Goal: Task Accomplishment & Management: Manage account settings

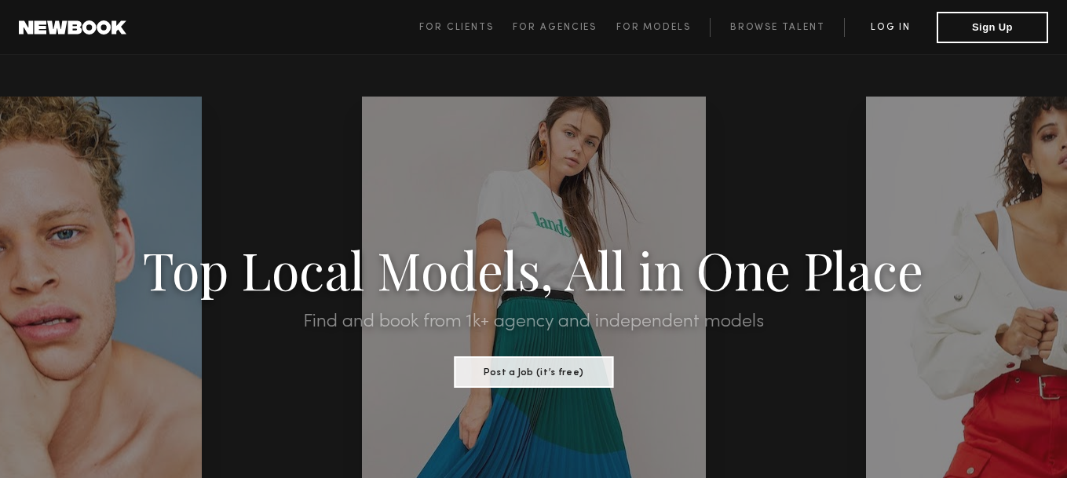
click at [896, 20] on link "Log in" at bounding box center [890, 27] width 93 height 19
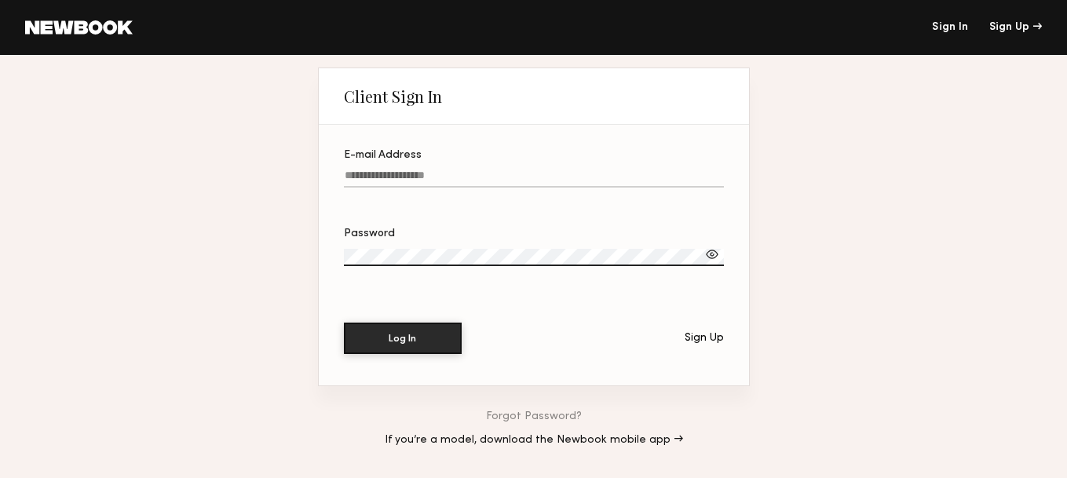
type input "**********"
click at [393, 334] on button "Log In" at bounding box center [403, 337] width 118 height 31
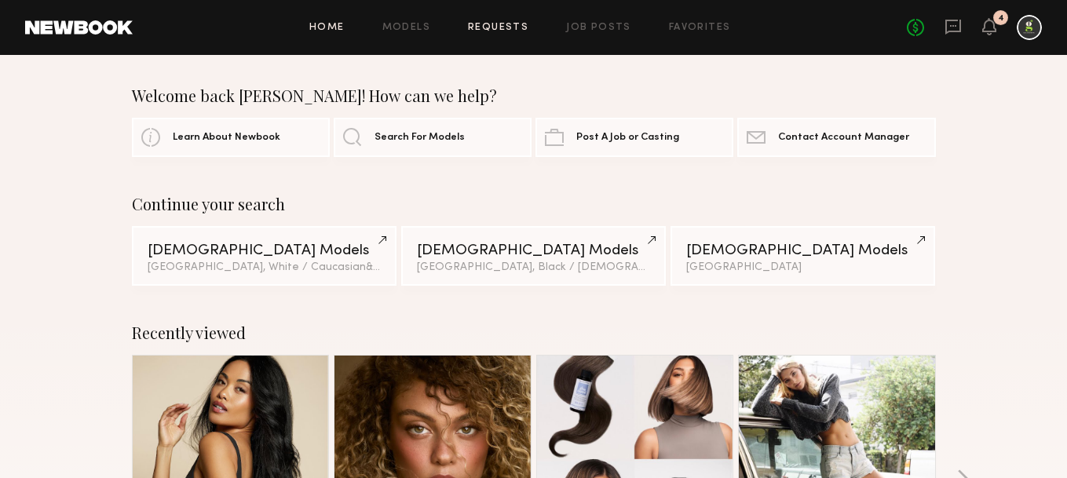
click at [504, 24] on link "Requests" at bounding box center [498, 28] width 60 height 10
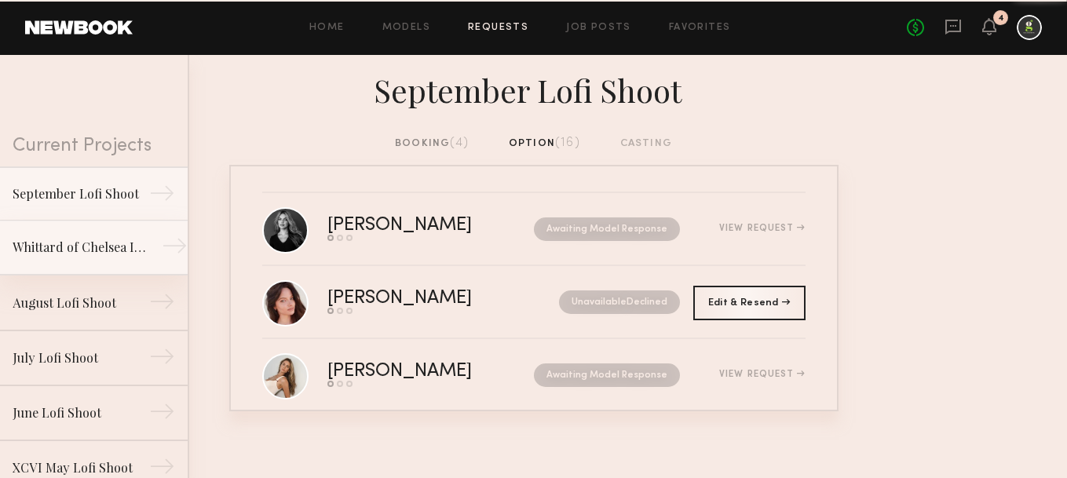
click at [108, 241] on div "Whittard of Chelsea Influencer Event" at bounding box center [81, 247] width 137 height 19
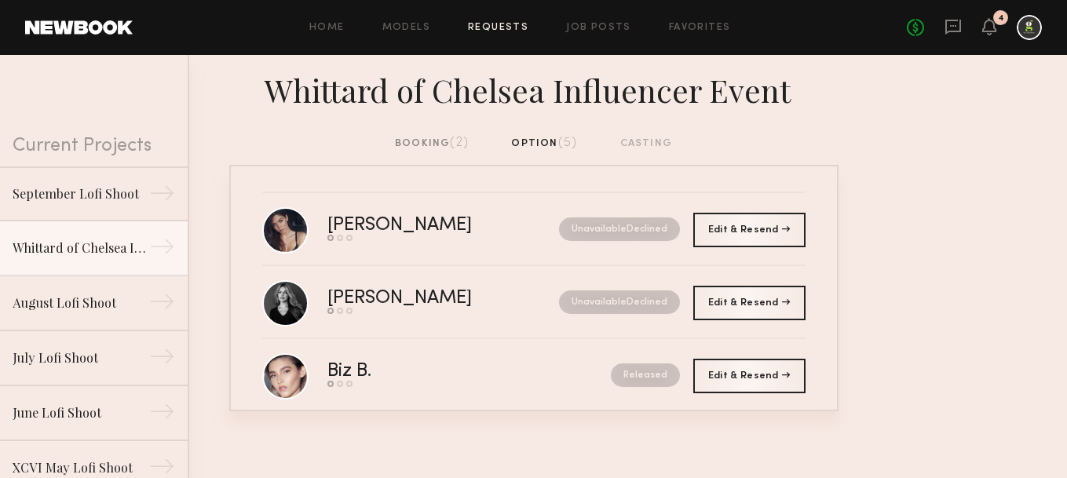
click at [415, 144] on div "booking (2)" at bounding box center [432, 143] width 74 height 17
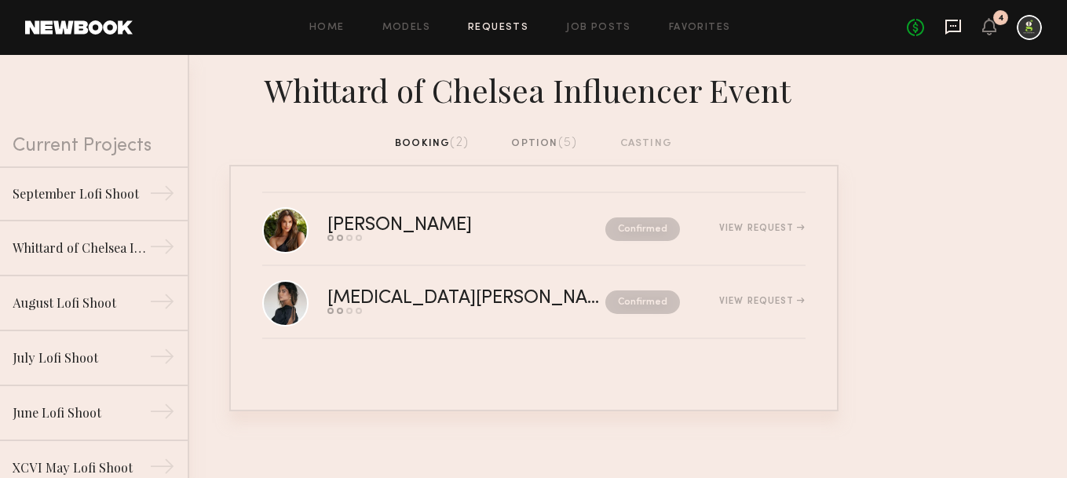
click at [959, 20] on icon at bounding box center [953, 27] width 16 height 15
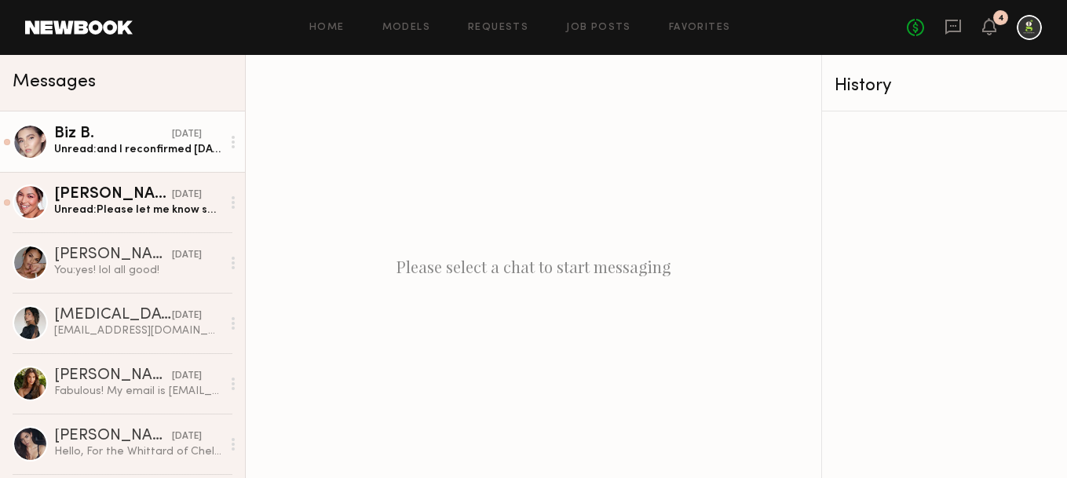
click at [152, 143] on div "Unread: and I reconfirmed [DATE]!" at bounding box center [137, 149] width 167 height 15
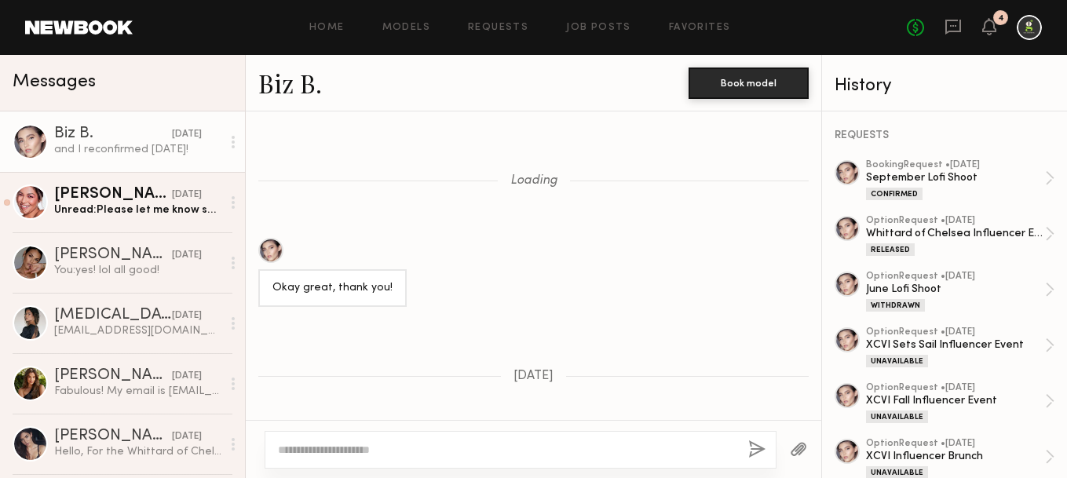
scroll to position [1101, 0]
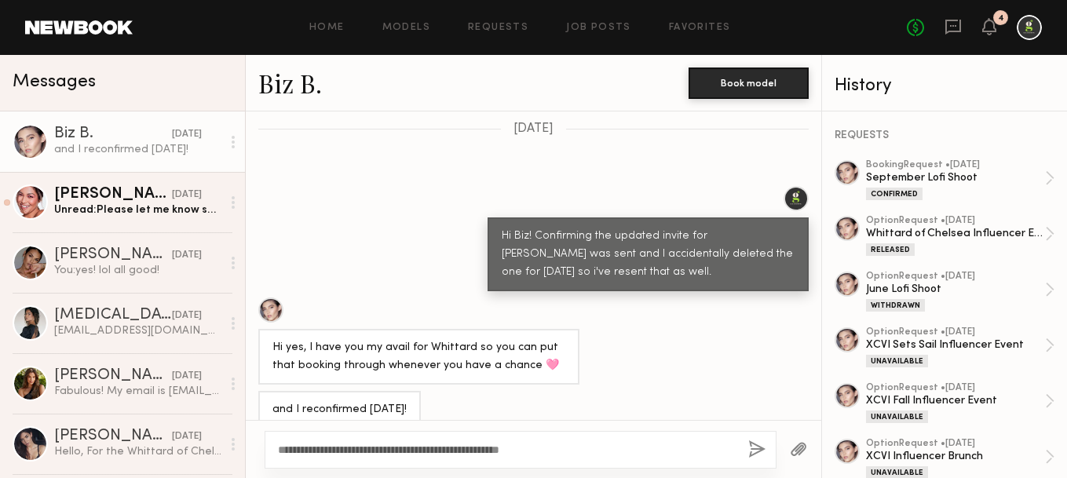
click at [566, 447] on textarea "**********" at bounding box center [507, 450] width 458 height 16
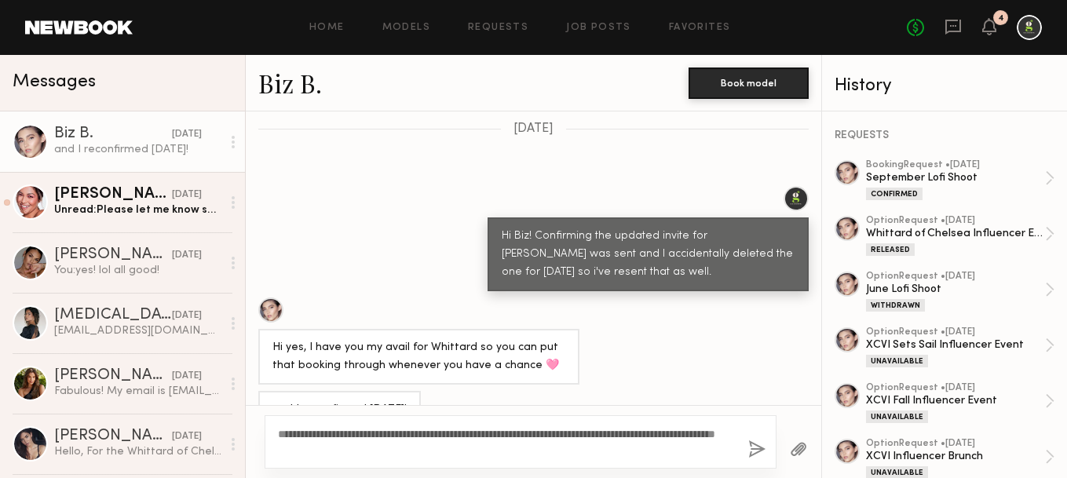
type textarea "**********"
click at [755, 450] on button "button" at bounding box center [756, 450] width 17 height 20
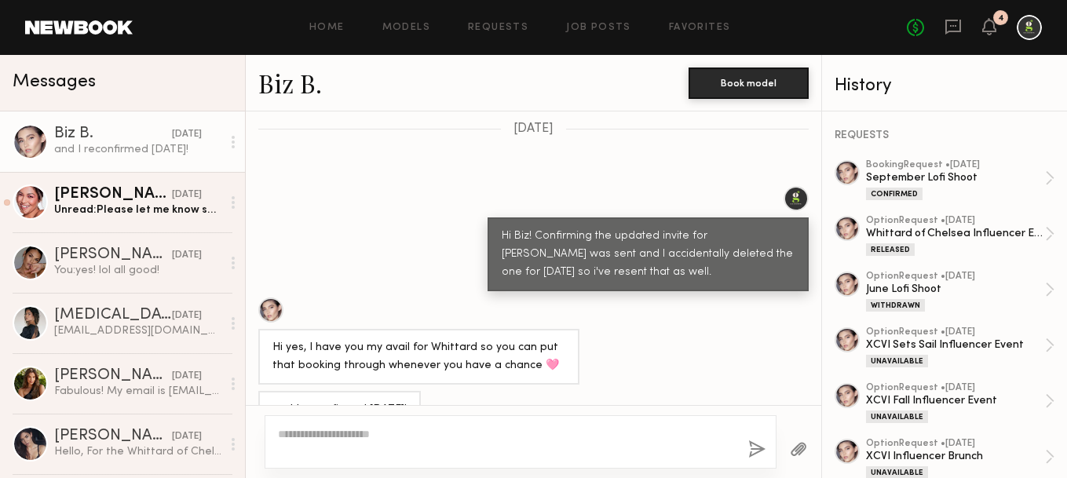
scroll to position [1401, 0]
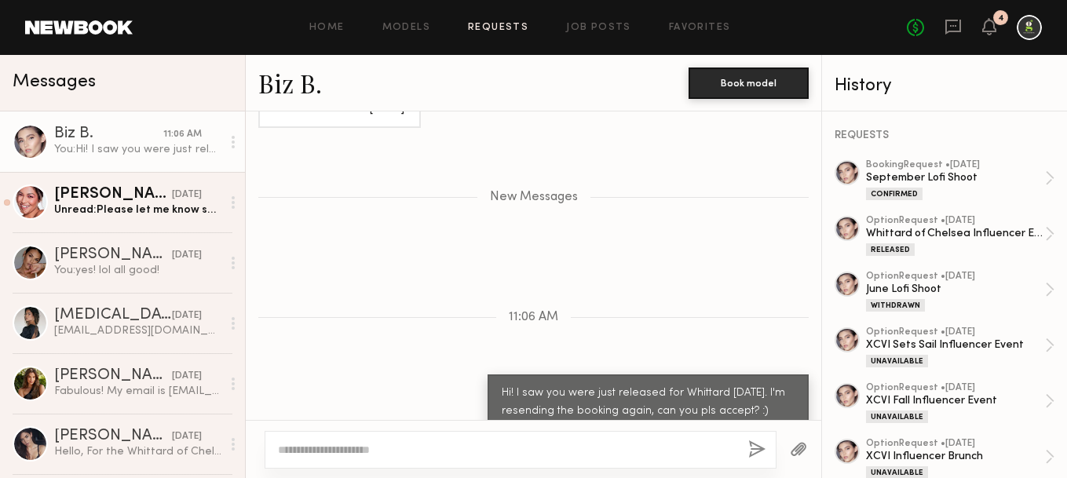
click at [498, 27] on link "Requests" at bounding box center [498, 28] width 60 height 10
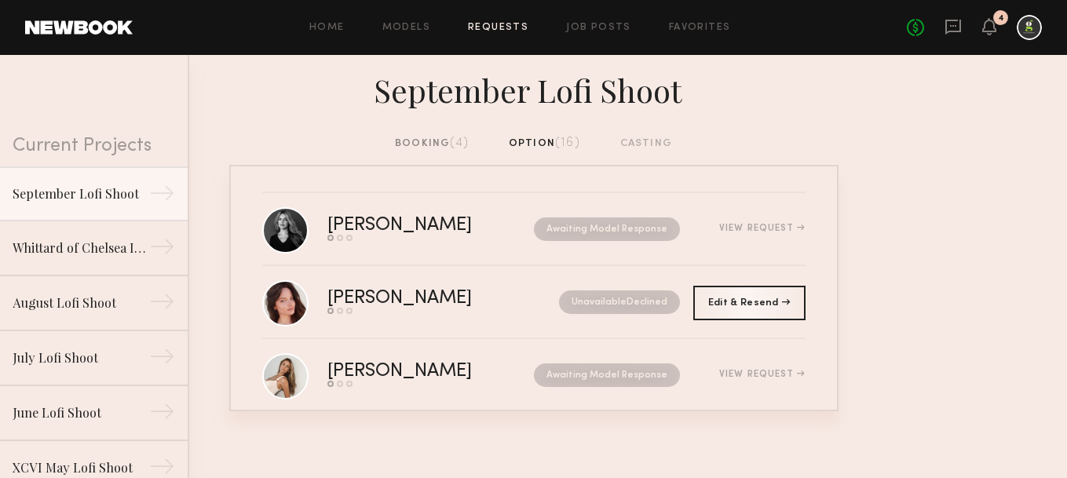
click at [410, 146] on div "booking (4)" at bounding box center [432, 143] width 74 height 17
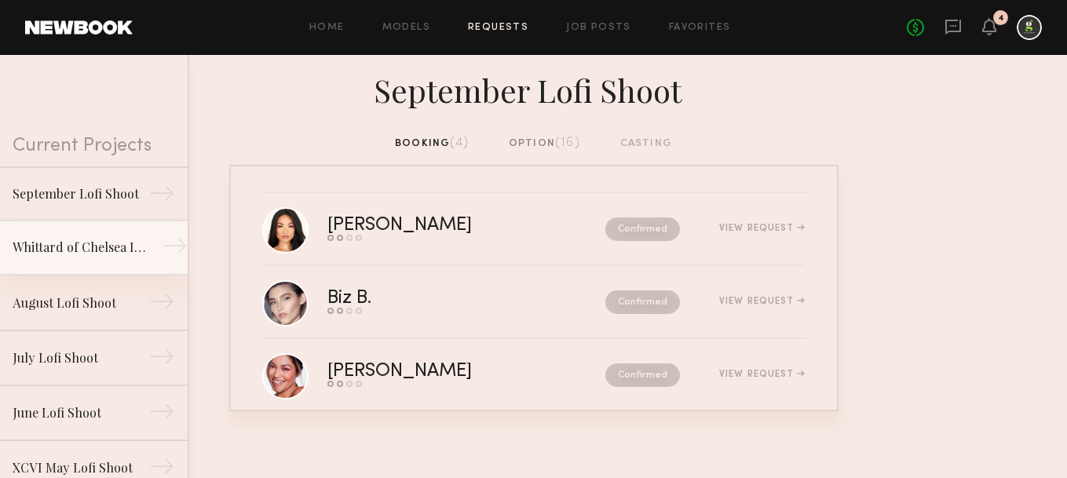
click at [98, 236] on link "Whittard of Chelsea Influencer Event →" at bounding box center [94, 248] width 188 height 55
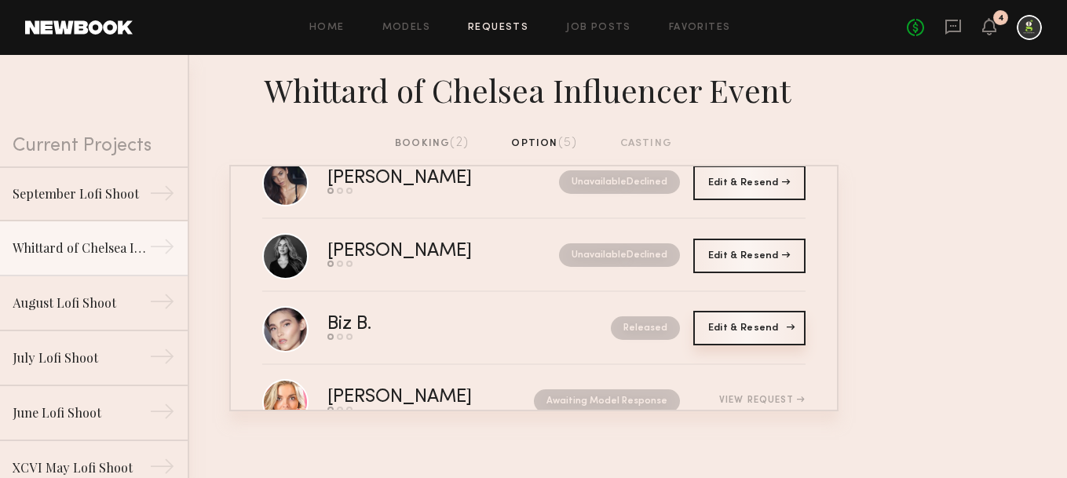
scroll to position [49, 0]
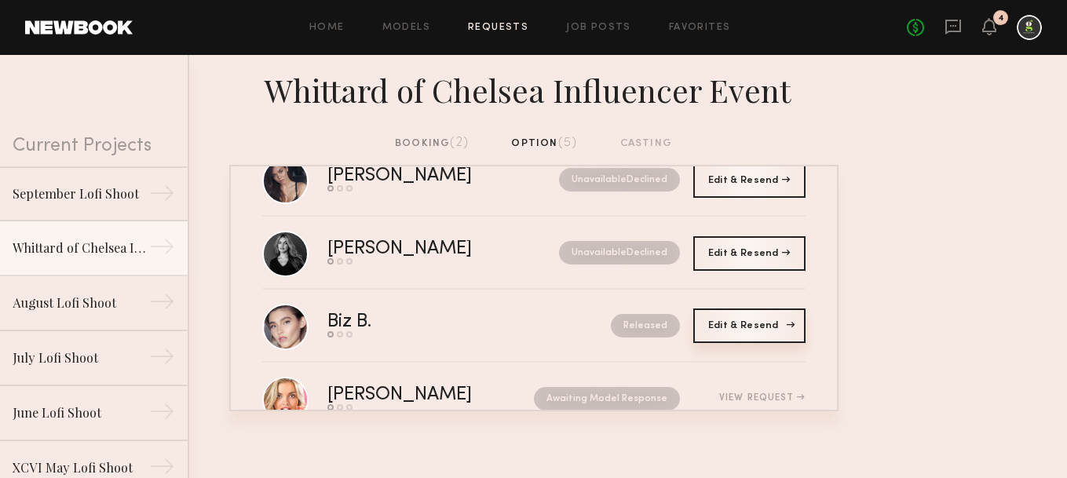
click at [744, 331] on div "Edit & Resend Resend" at bounding box center [749, 326] width 112 height 35
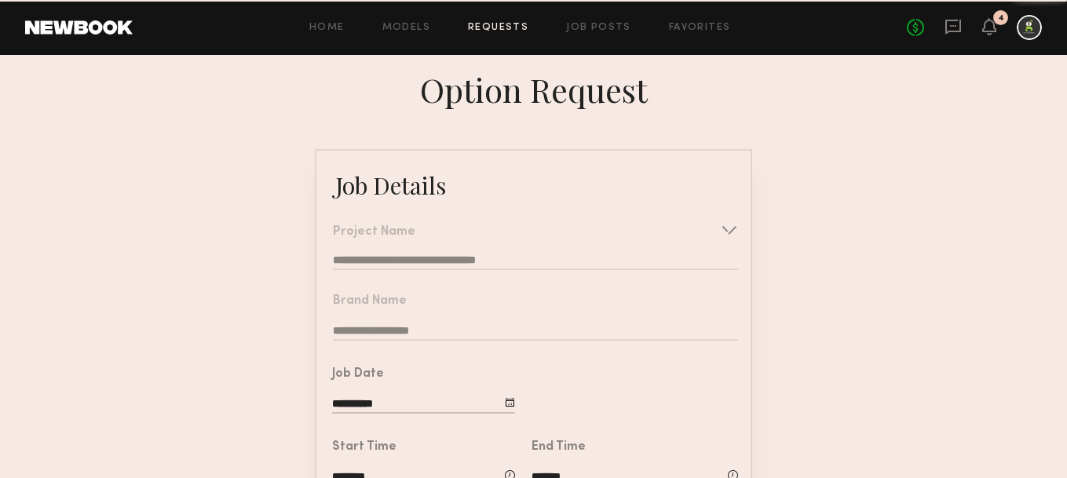
type input "**********"
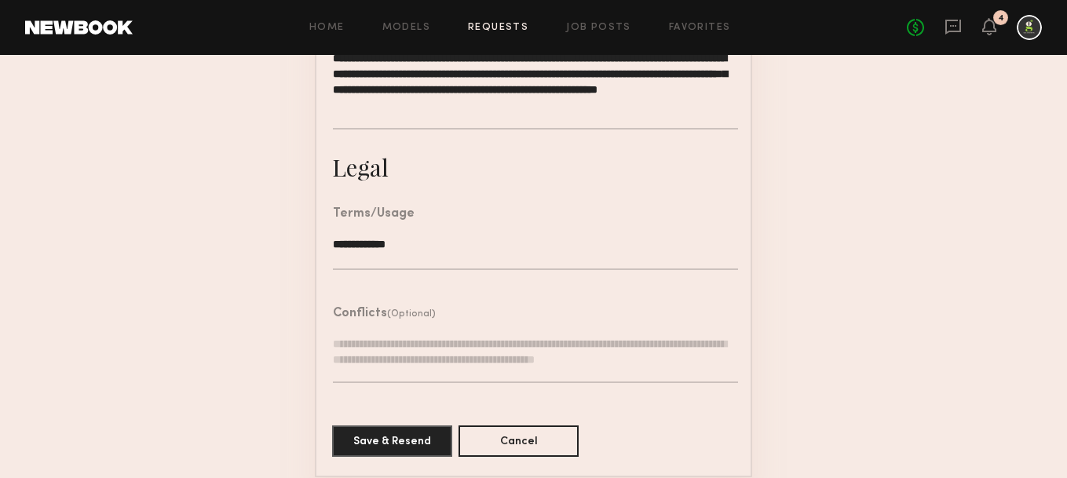
scroll to position [616, 0]
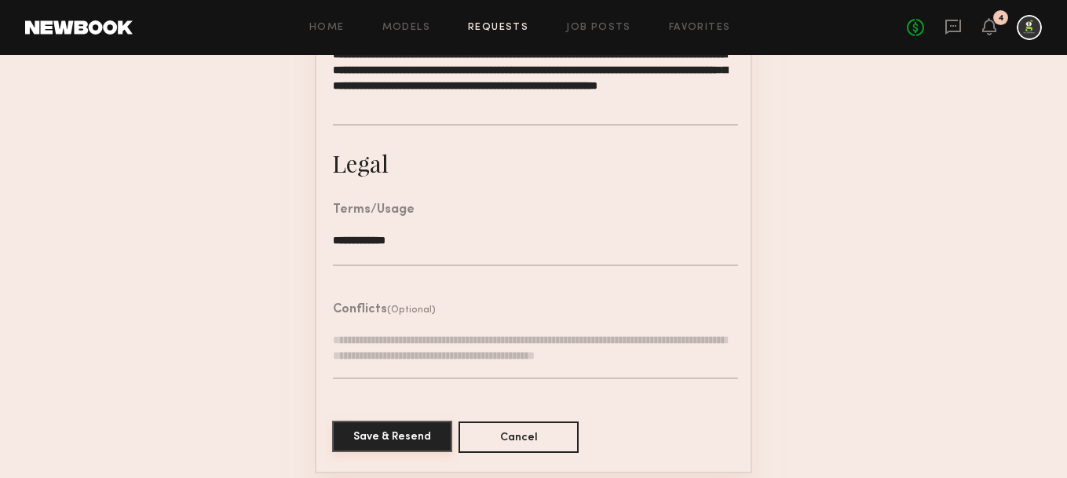
click at [408, 442] on button "Save & Resend" at bounding box center [392, 436] width 120 height 31
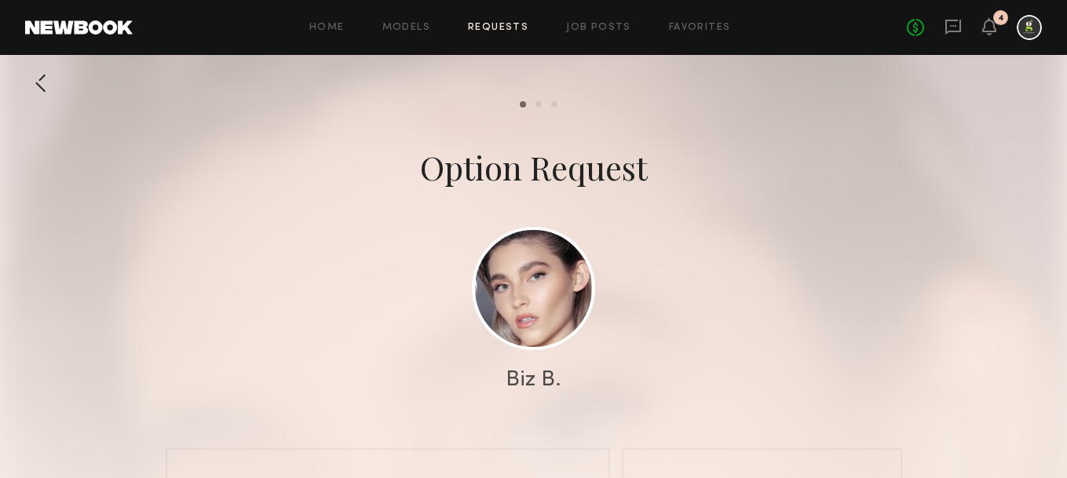
click at [487, 29] on link "Requests" at bounding box center [498, 28] width 60 height 10
